Goal: Task Accomplishment & Management: Complete application form

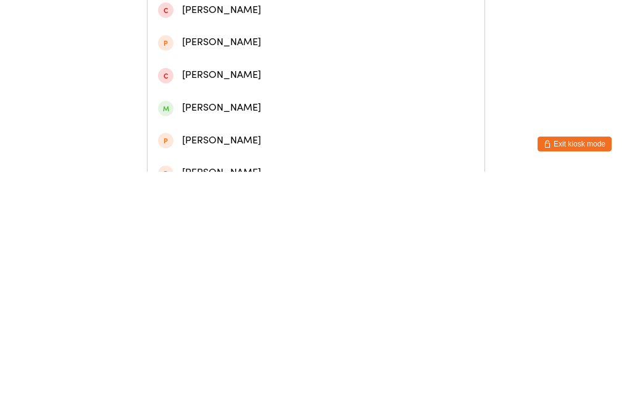
type input "Ethan Rub"
click at [180, 62] on div "Ethan Rubens" at bounding box center [316, 53] width 316 height 17
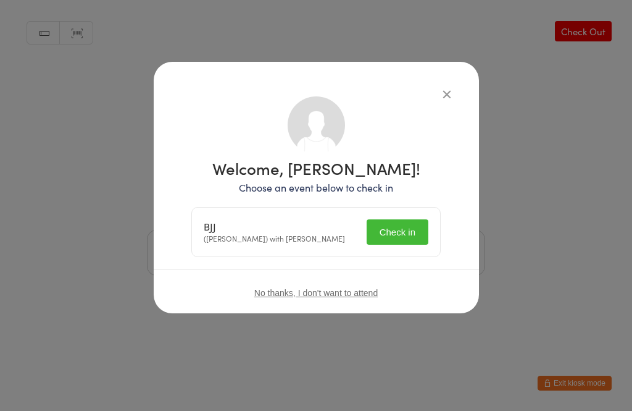
click at [405, 232] on button "Check in" at bounding box center [398, 231] width 62 height 25
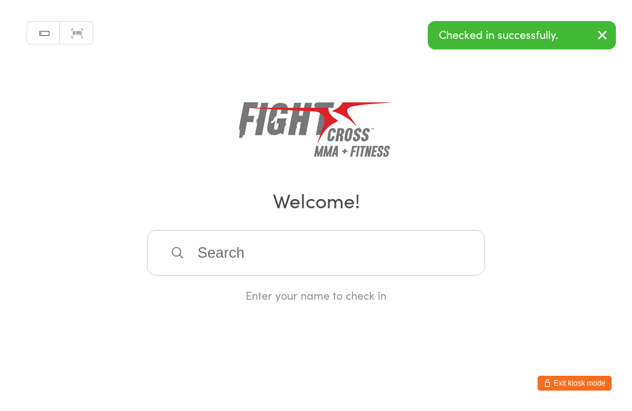
click at [427, 100] on div "Manual search Scanner input Check Out Welcome! Enter your name to check in" at bounding box center [316, 151] width 632 height 303
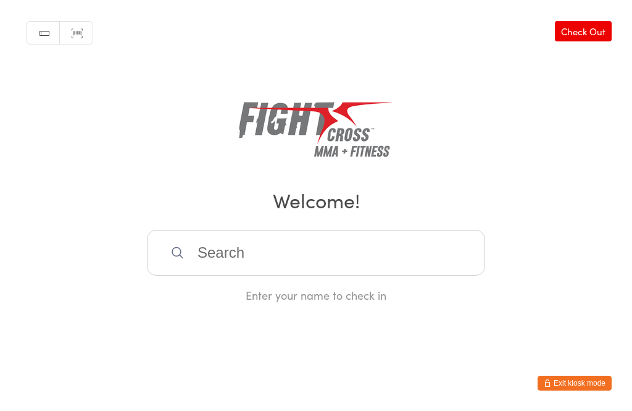
click at [588, 385] on button "Exit kiosk mode" at bounding box center [575, 382] width 74 height 15
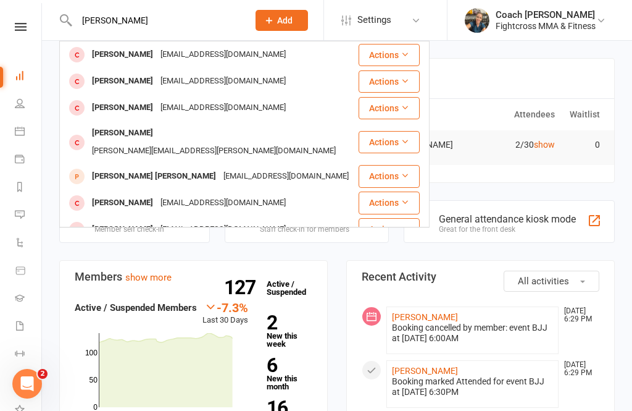
type input "Jona"
click at [117, 107] on div "Jonathon Price" at bounding box center [122, 108] width 69 height 18
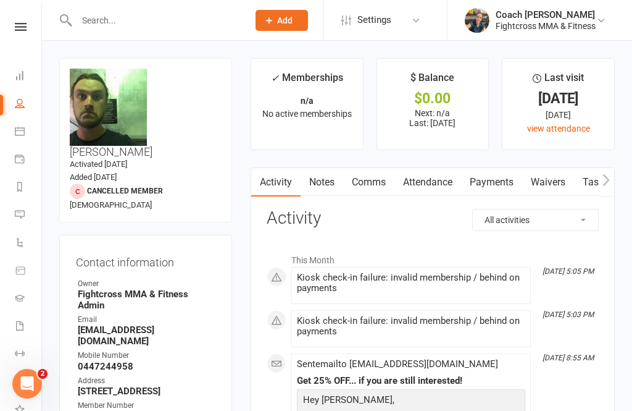
click at [555, 185] on link "Waivers" at bounding box center [548, 182] width 52 height 28
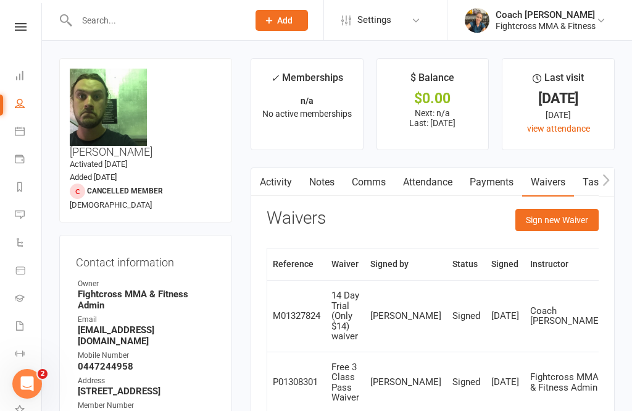
click at [562, 220] on button "Sign new Waiver" at bounding box center [557, 220] width 83 height 22
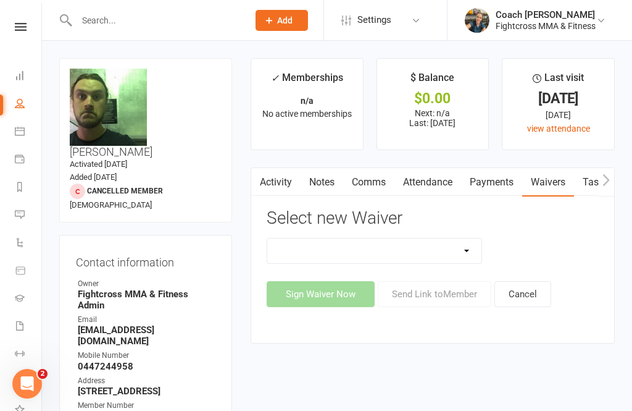
click at [470, 250] on select "10 Class Pass Membership Waiver 14 Day Trial Membership Waiver 14 Day Trial (On…" at bounding box center [374, 250] width 214 height 25
select select "7412"
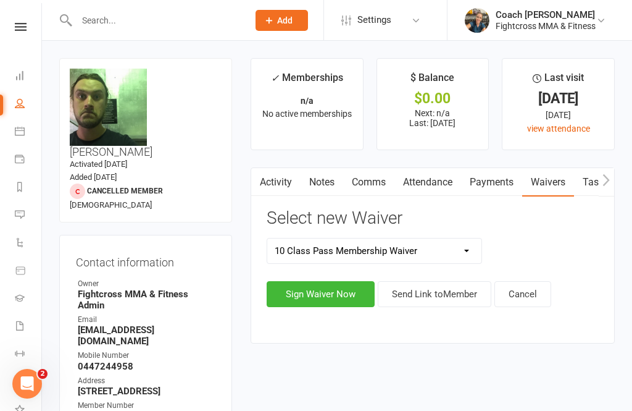
click at [333, 288] on button "Sign Waiver Now" at bounding box center [321, 294] width 108 height 26
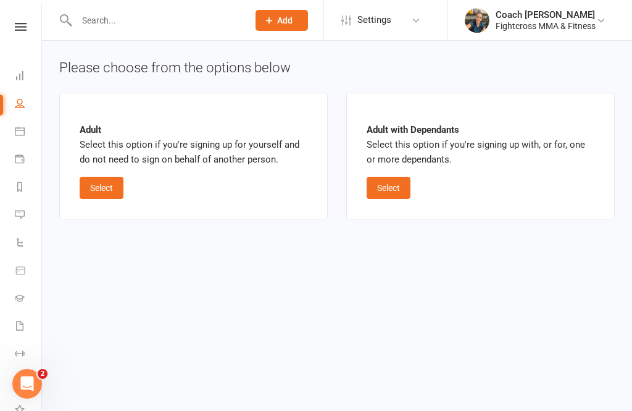
click at [109, 182] on button "Select" at bounding box center [102, 188] width 44 height 22
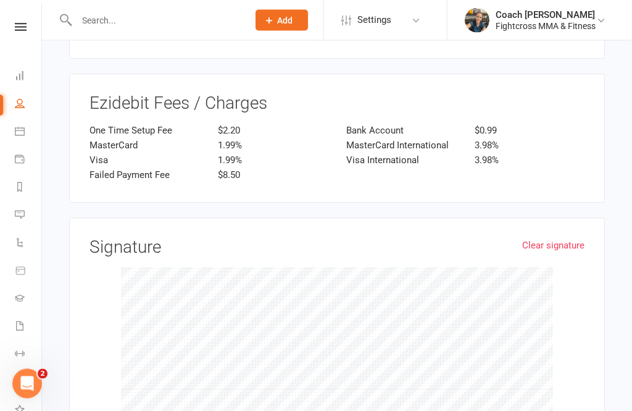
scroll to position [1541, 0]
click at [564, 238] on link "Clear signature" at bounding box center [553, 245] width 62 height 15
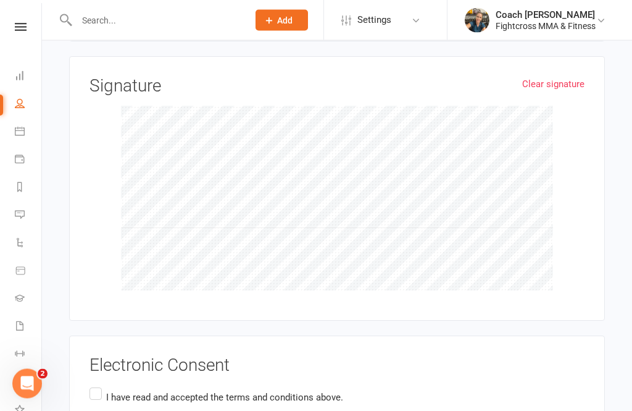
scroll to position [1711, 0]
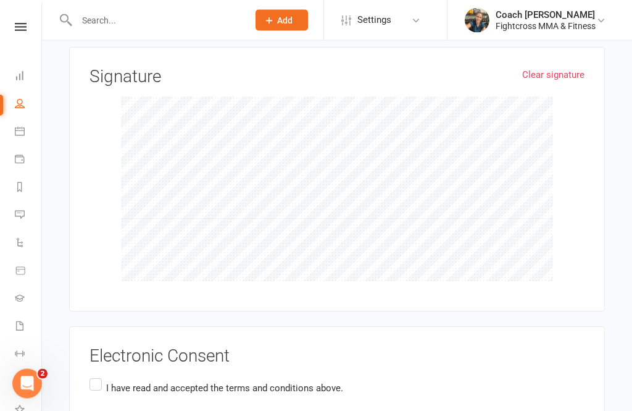
click at [123, 381] on p "I have read and accepted the terms and conditions above." at bounding box center [224, 388] width 237 height 15
click at [98, 376] on input "I have read and accepted the terms and conditions above." at bounding box center [94, 376] width 8 height 0
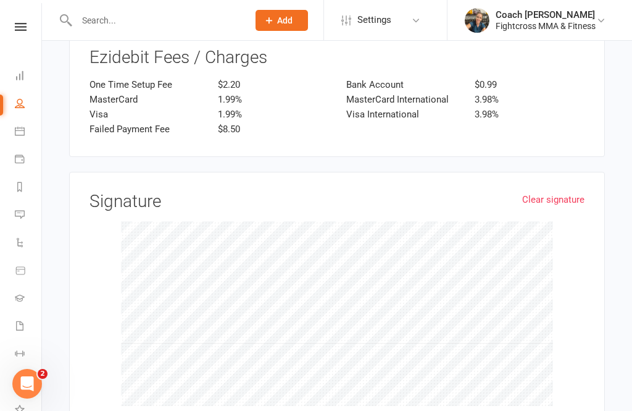
scroll to position [1603, 0]
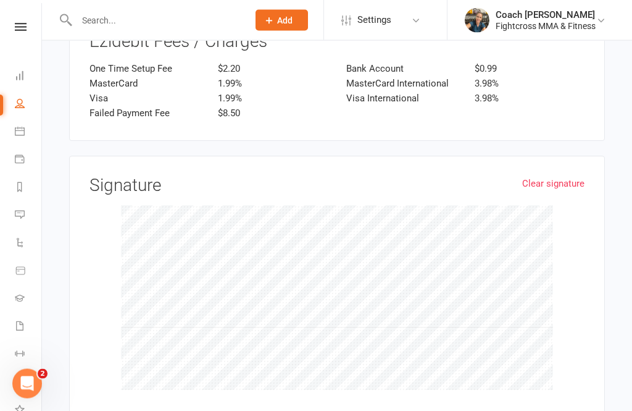
click at [569, 177] on link "Clear signature" at bounding box center [553, 184] width 62 height 15
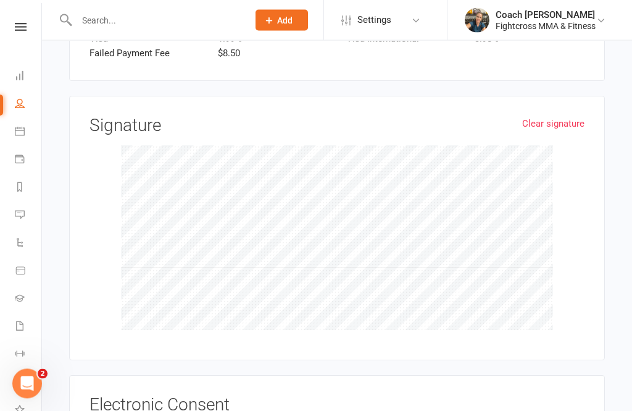
scroll to position [1754, 0]
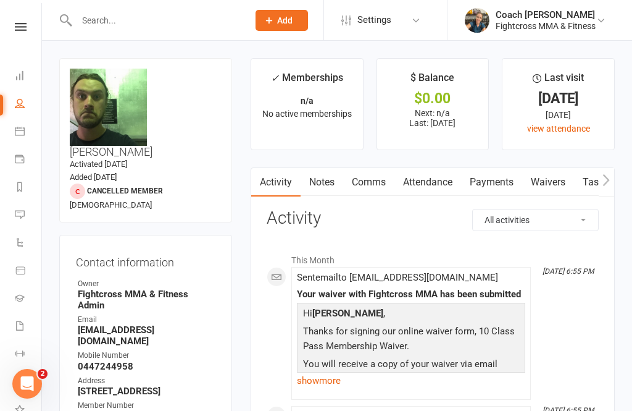
click at [20, 25] on icon at bounding box center [21, 27] width 12 height 8
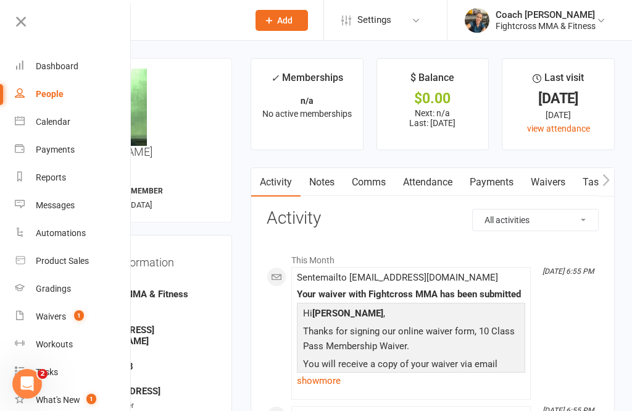
click at [72, 61] on link "Dashboard" at bounding box center [73, 66] width 117 height 28
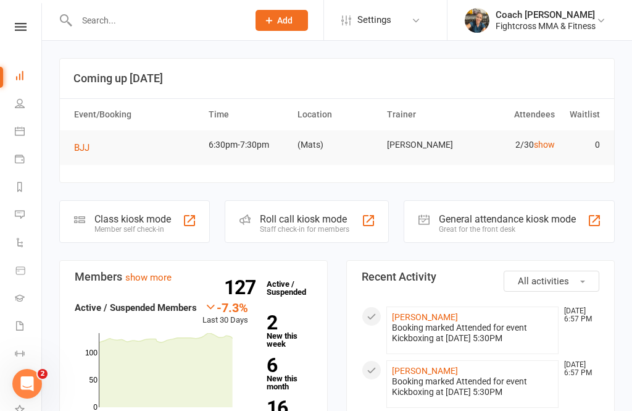
click at [514, 219] on div "General attendance kiosk mode" at bounding box center [507, 219] width 137 height 12
